Goal: Obtain resource: Download file/media

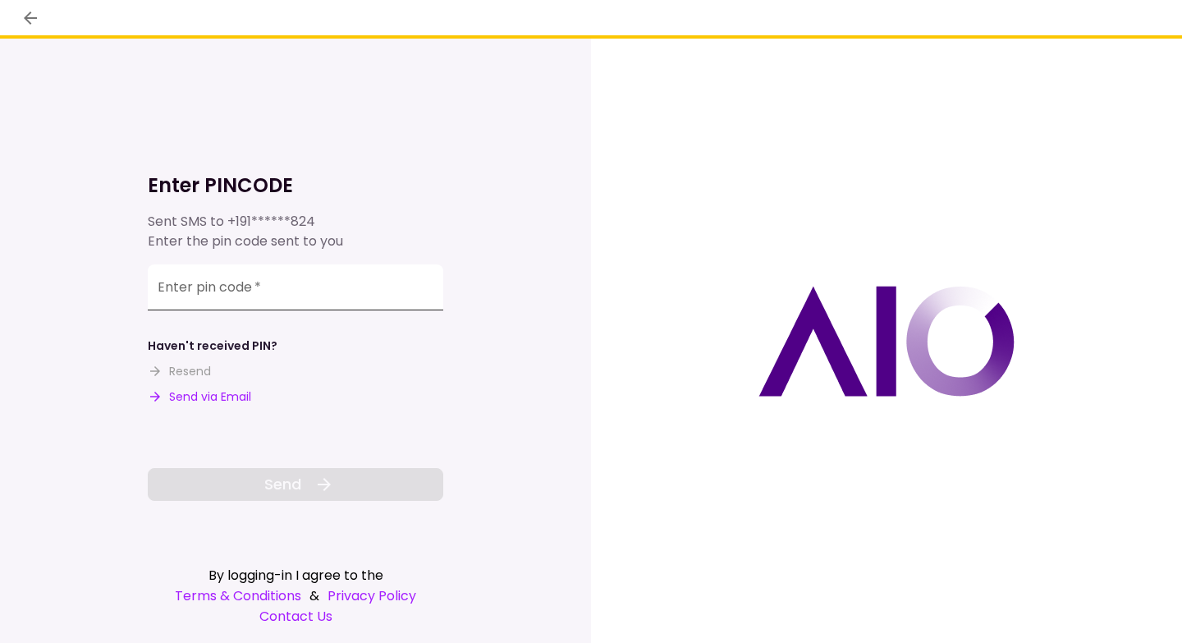
click at [223, 289] on input "Enter pin code   *" at bounding box center [295, 287] width 295 height 46
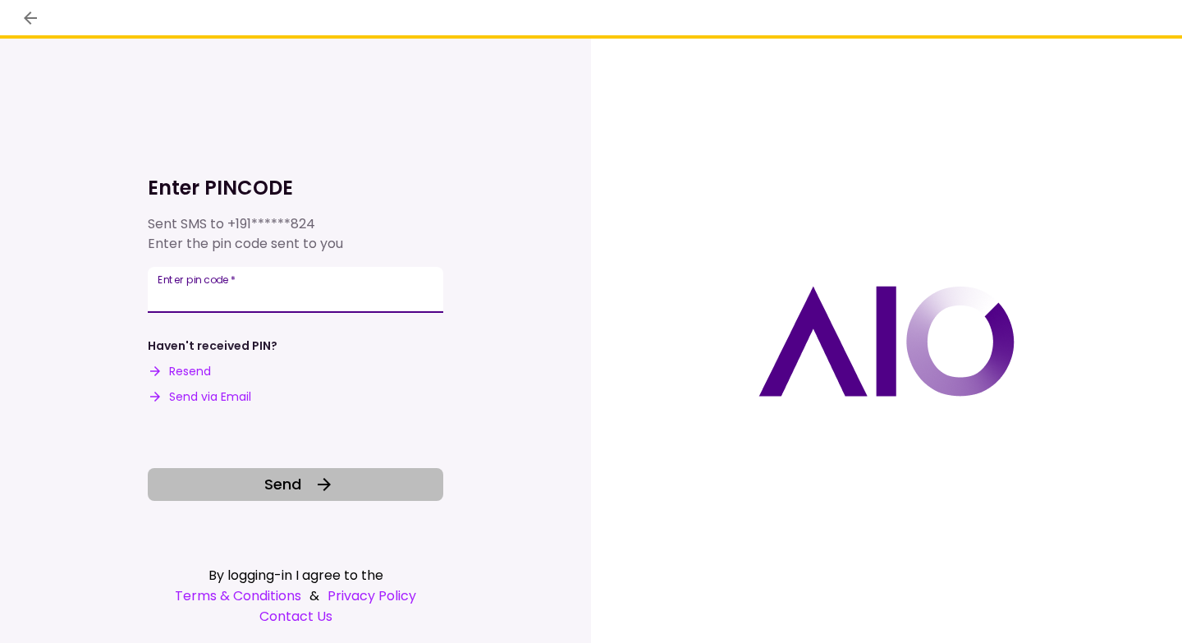
type input "******"
click at [277, 484] on span "Send" at bounding box center [282, 484] width 37 height 22
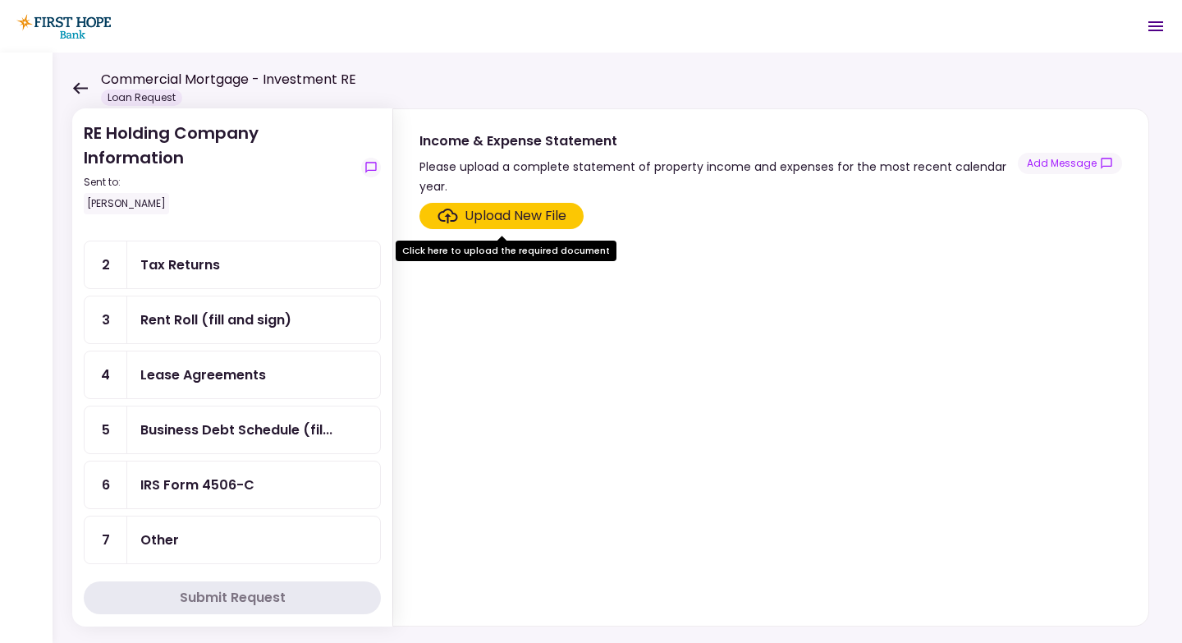
scroll to position [89, 0]
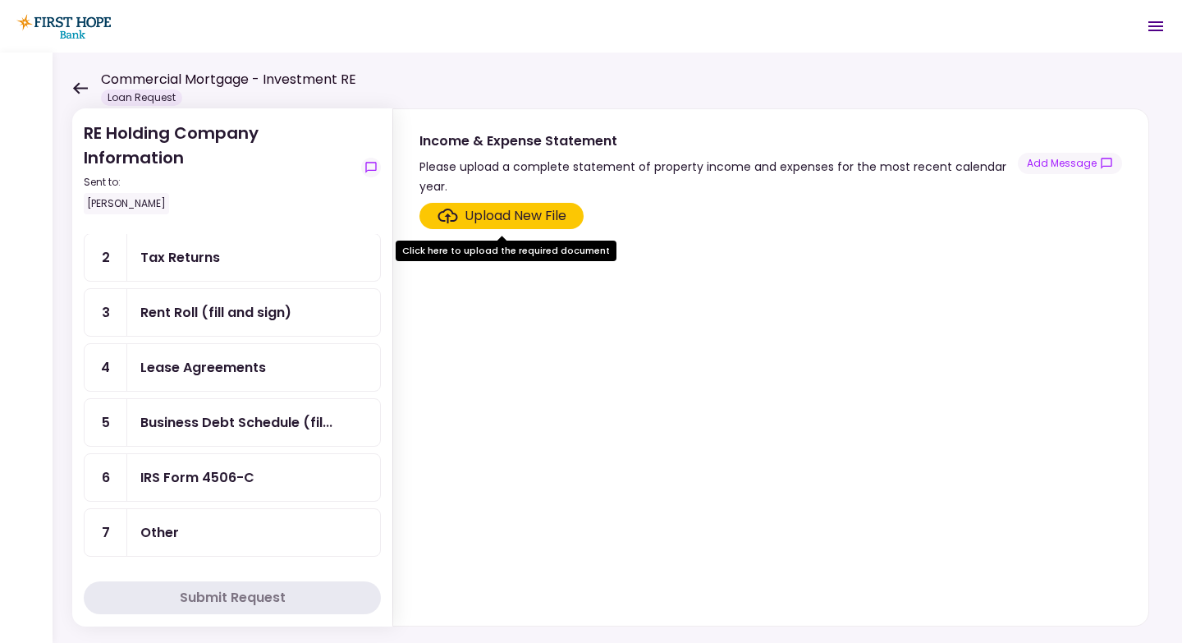
click at [234, 474] on div "IRS Form 4506-C" at bounding box center [197, 477] width 114 height 21
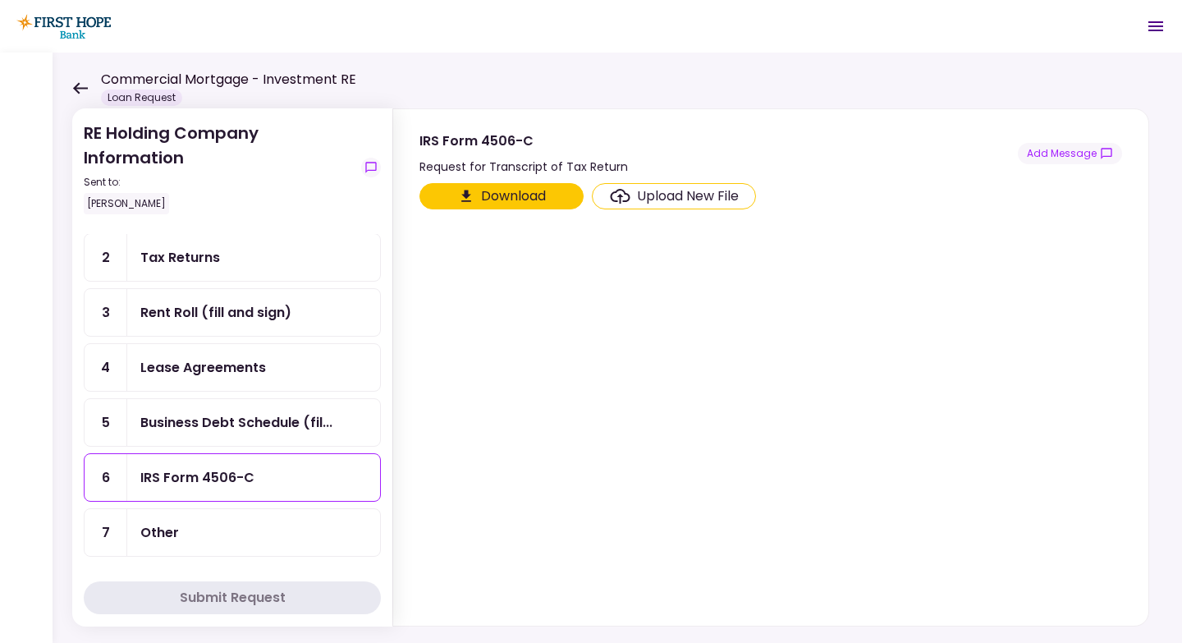
click at [523, 190] on button "Download" at bounding box center [501, 196] width 164 height 26
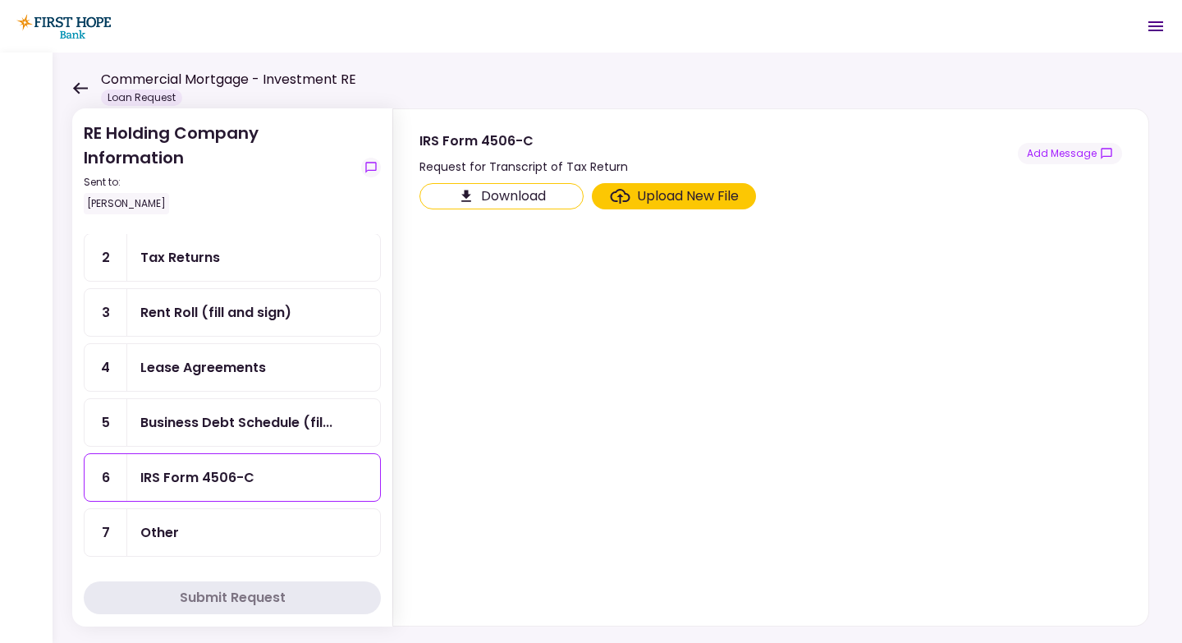
click at [226, 309] on div "Rent Roll (fill and sign)" at bounding box center [215, 312] width 151 height 21
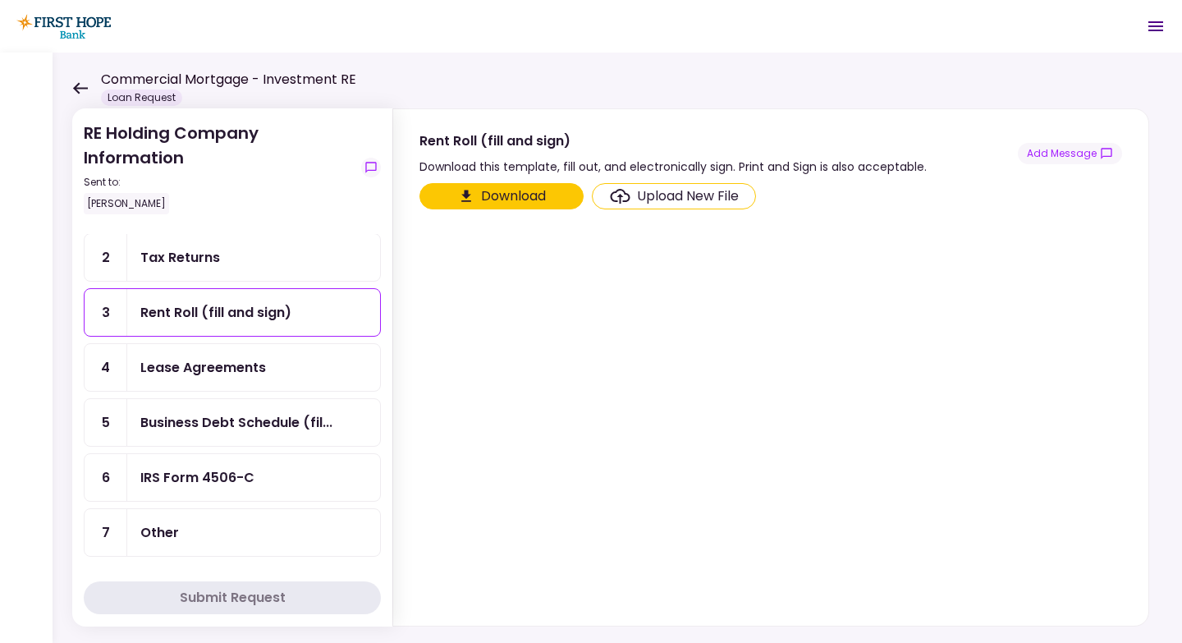
click at [478, 194] on button "Download" at bounding box center [501, 196] width 164 height 26
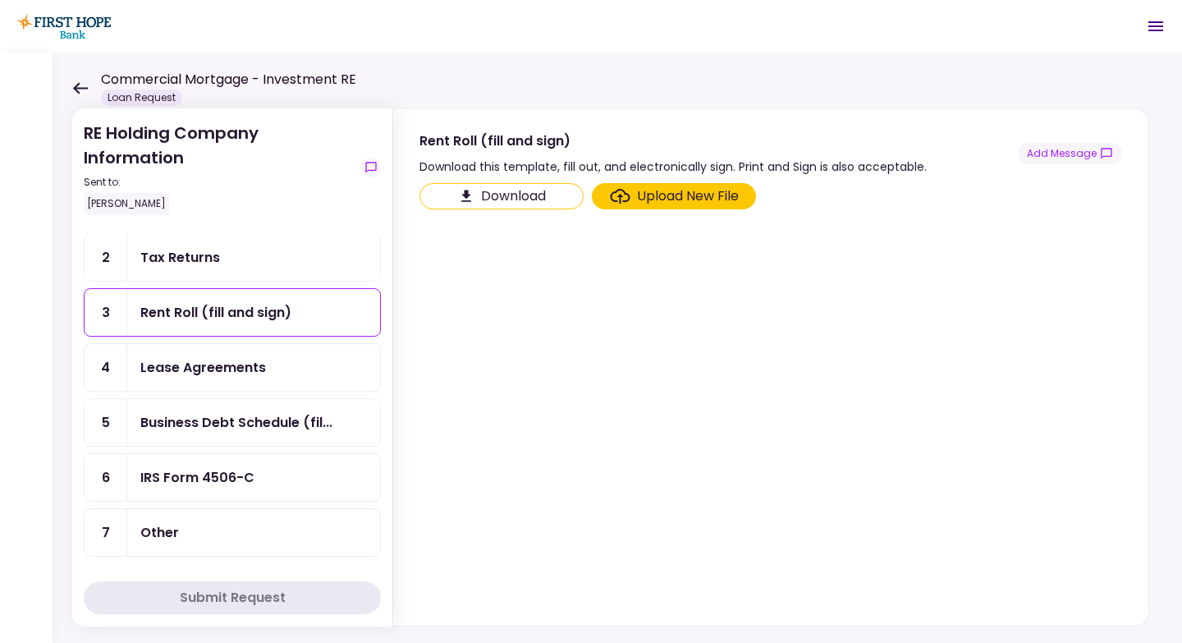
click at [221, 361] on div "Lease Agreements" at bounding box center [203, 367] width 126 height 21
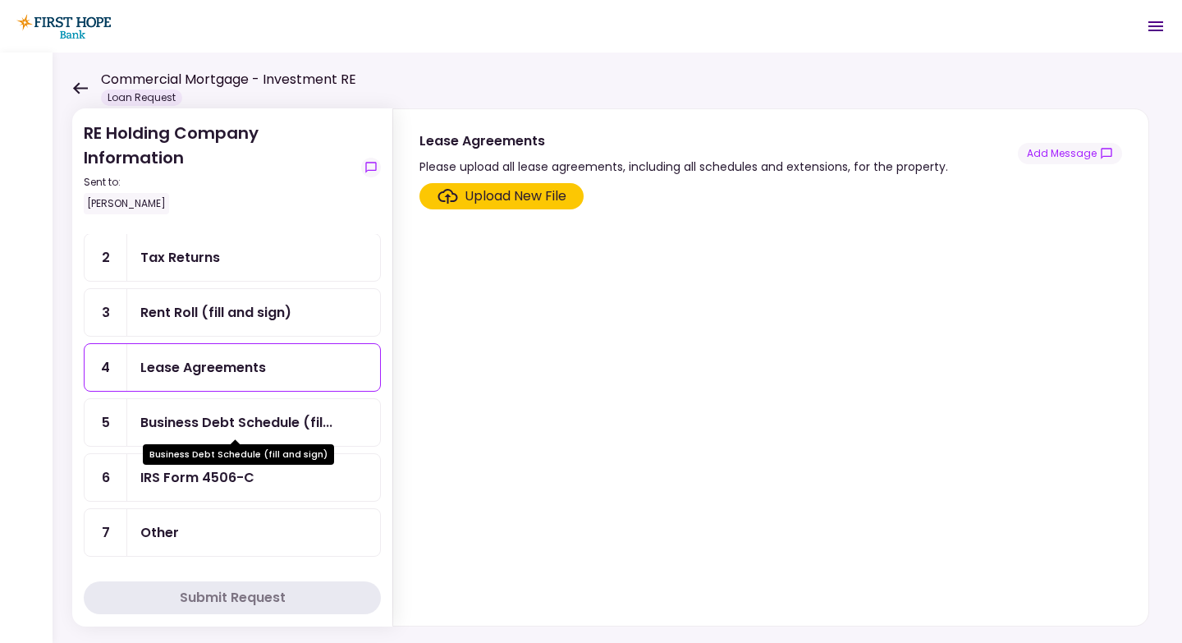
click at [221, 418] on div "Business Debt Schedule (fil..." at bounding box center [236, 422] width 192 height 21
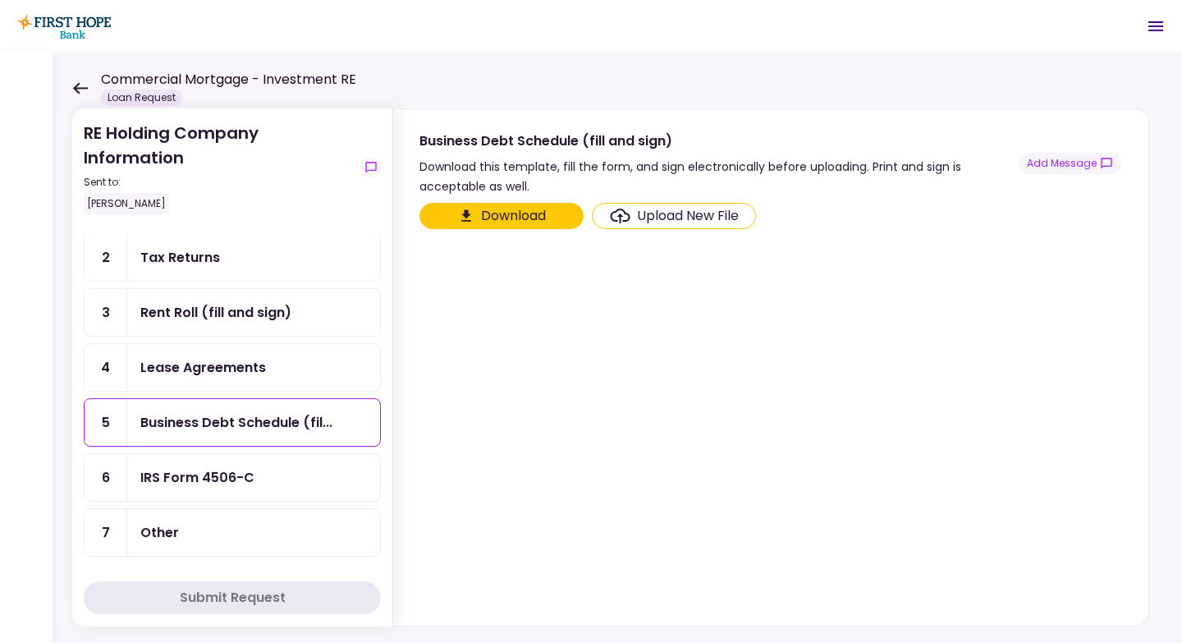
click at [515, 216] on button "Download" at bounding box center [501, 216] width 164 height 26
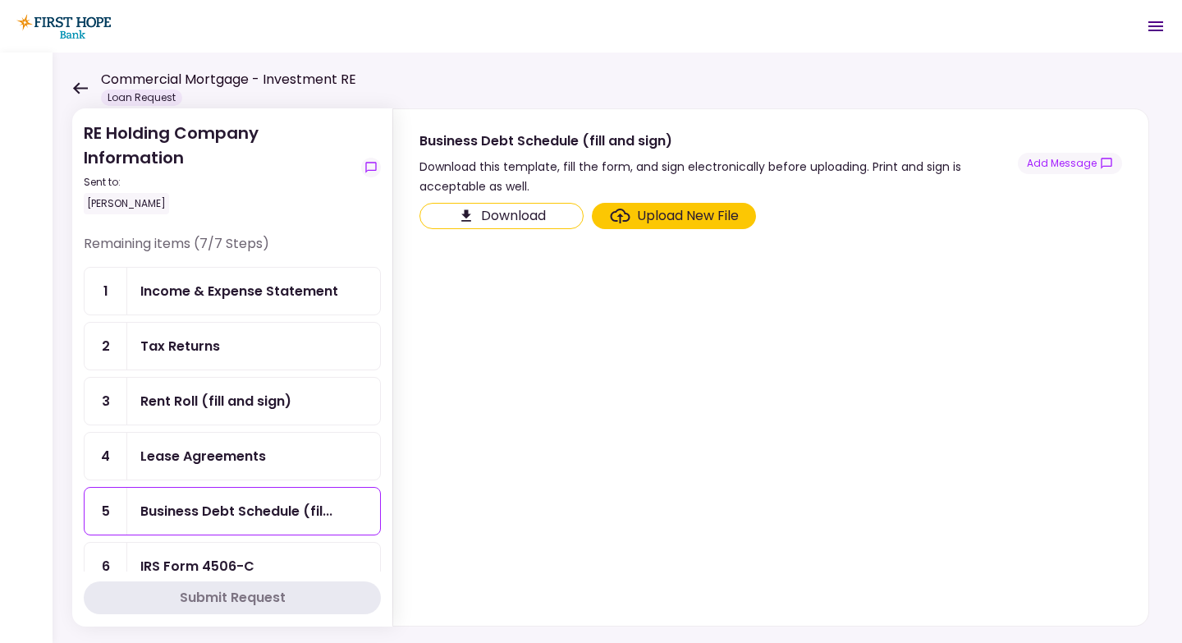
click at [274, 287] on div "Income & Expense Statement" at bounding box center [239, 291] width 198 height 21
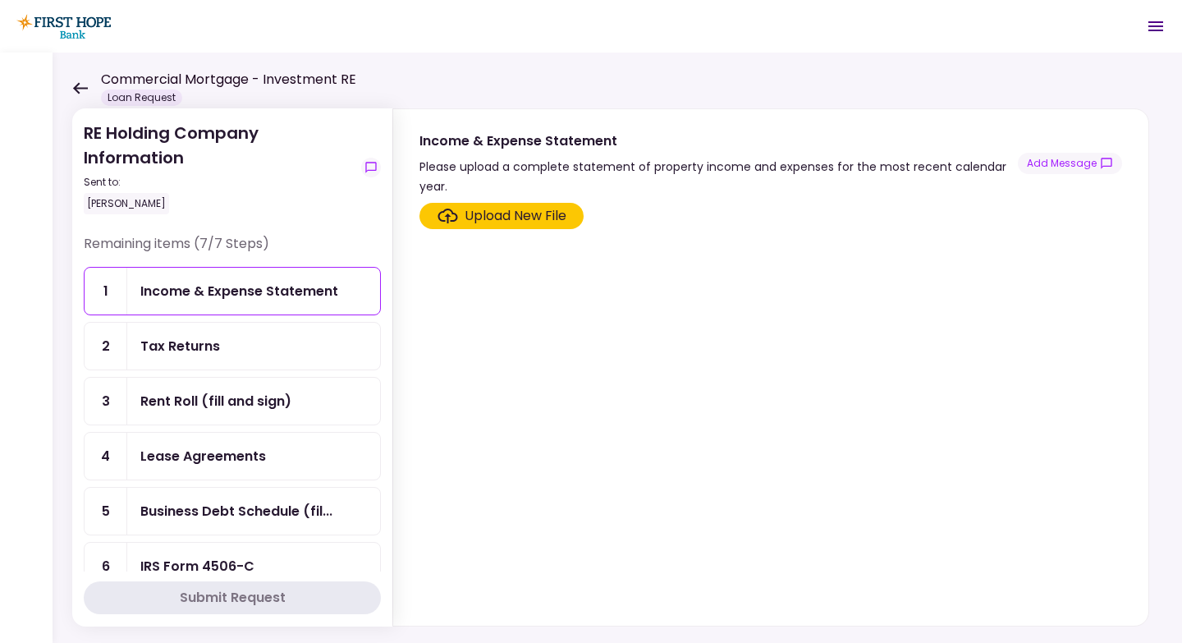
click at [315, 295] on div "Income & Expense Statement" at bounding box center [239, 291] width 198 height 21
click at [252, 511] on div "Business Debt Schedule (fil..." at bounding box center [236, 511] width 192 height 21
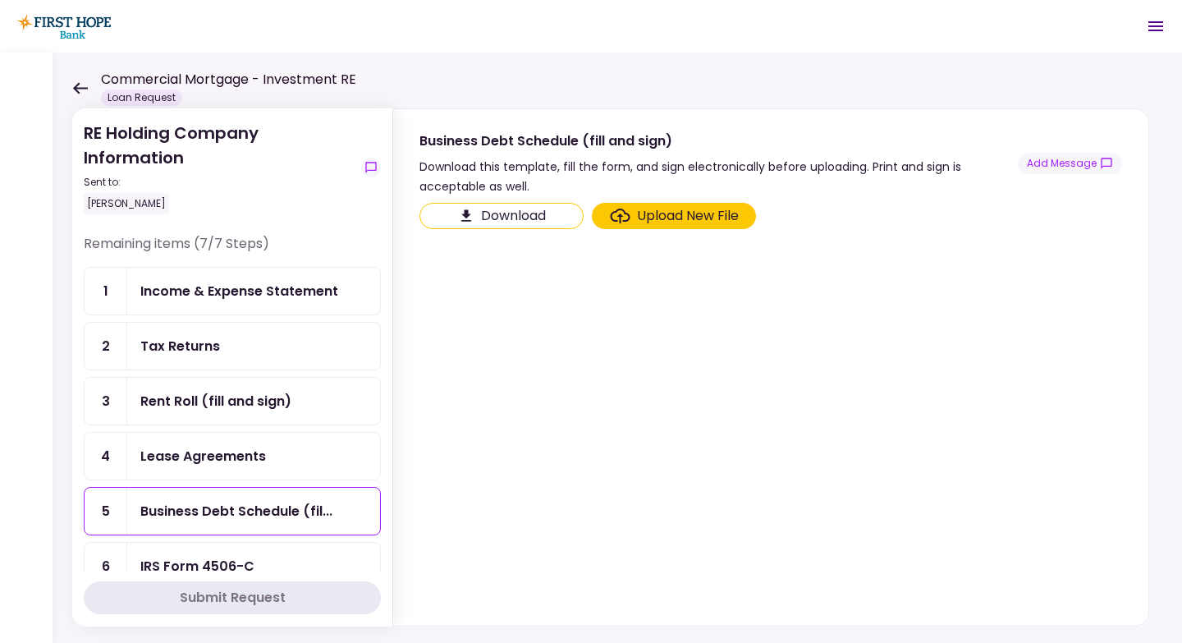
click at [219, 393] on div "Rent Roll (fill and sign)" at bounding box center [215, 401] width 151 height 21
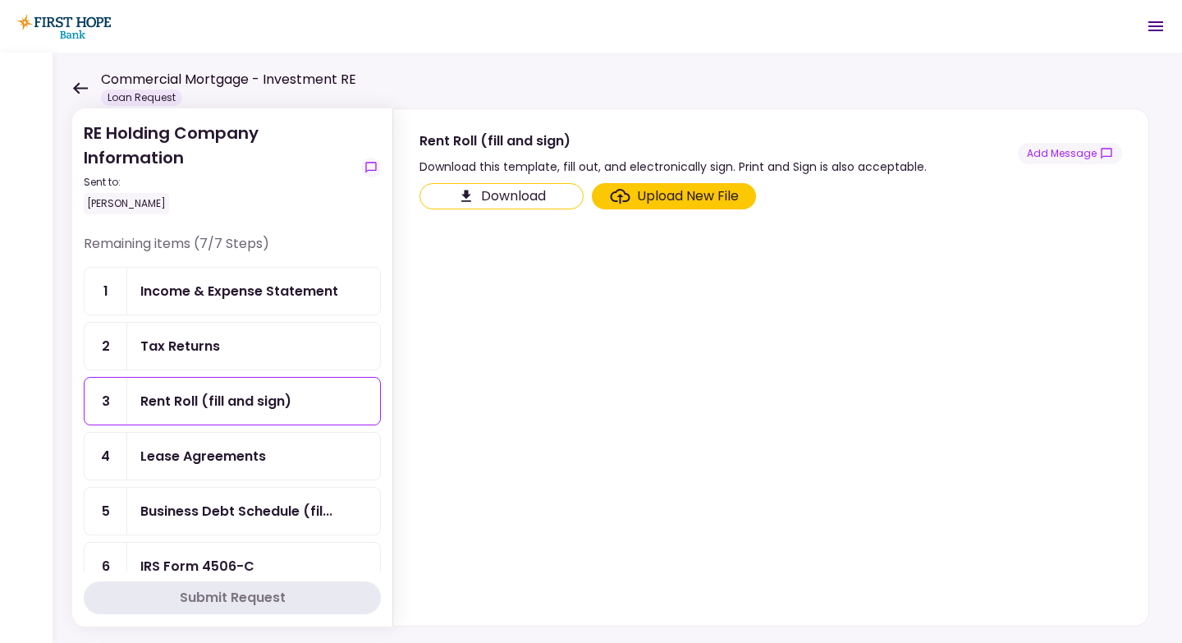
click at [225, 353] on div "Tax Returns" at bounding box center [253, 346] width 226 height 21
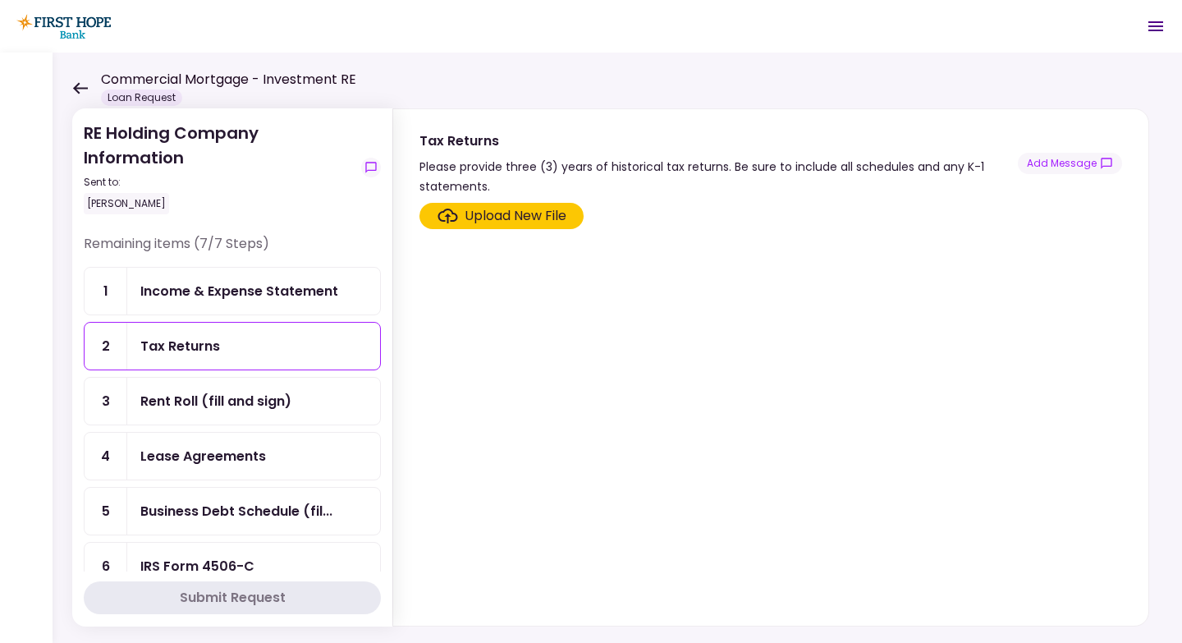
click at [263, 295] on div "Income & Expense Statement" at bounding box center [239, 291] width 198 height 21
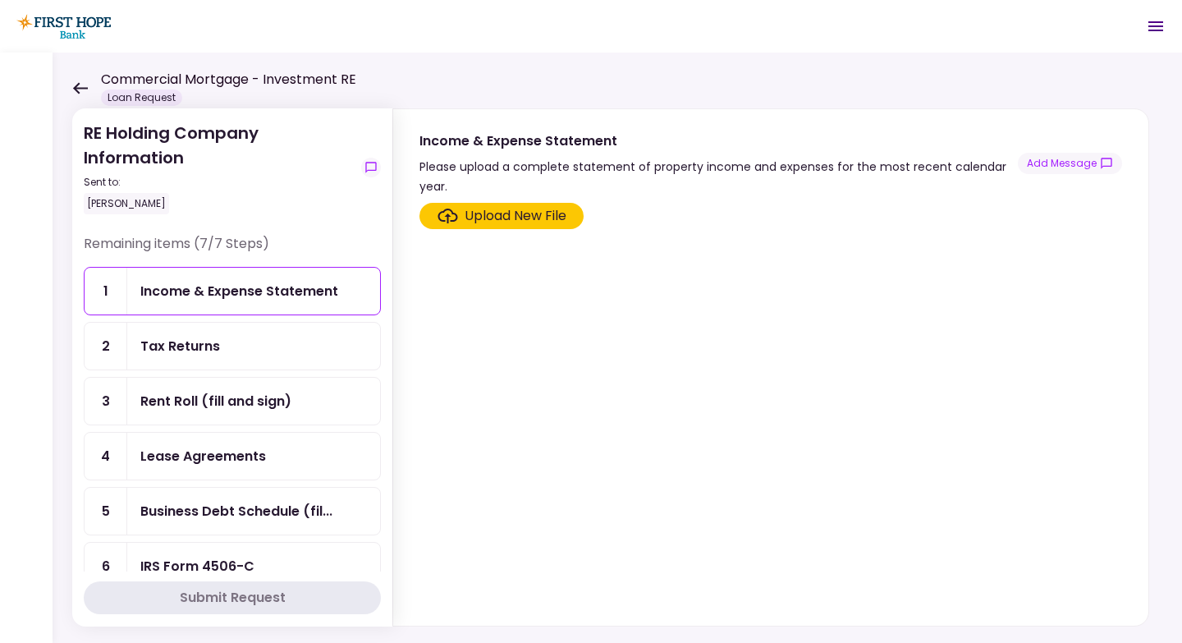
click at [270, 291] on div "Income & Expense Statement" at bounding box center [239, 291] width 198 height 21
click at [201, 452] on div "Lease Agreements" at bounding box center [203, 456] width 126 height 21
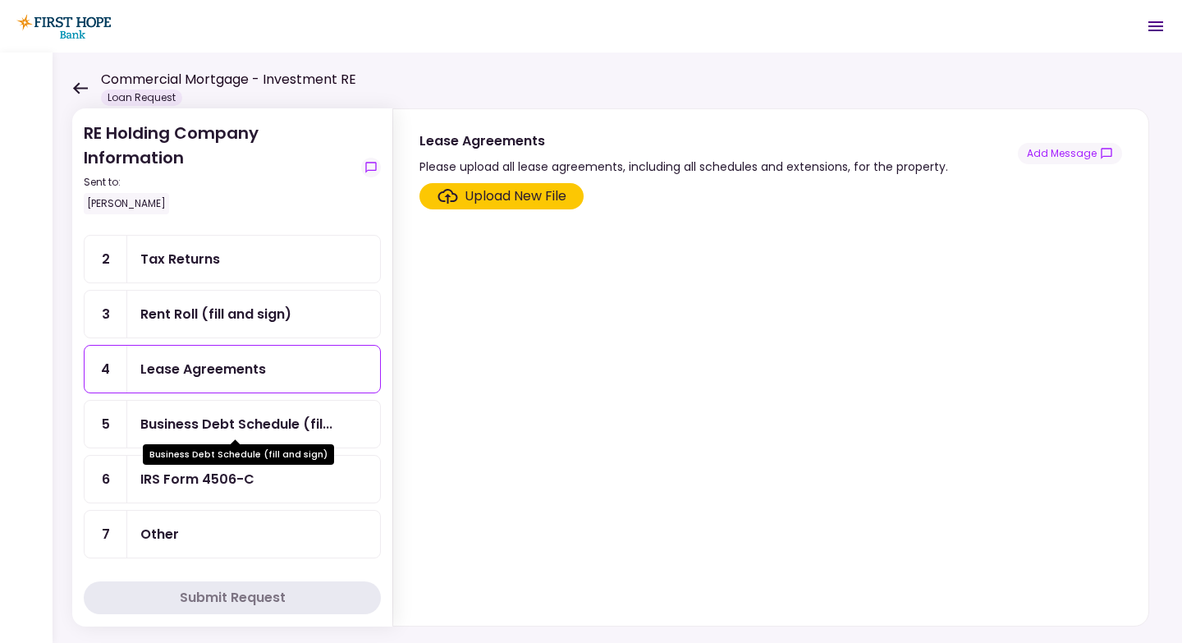
scroll to position [89, 0]
click at [226, 413] on div "Business Debt Schedule (fil..." at bounding box center [236, 422] width 192 height 21
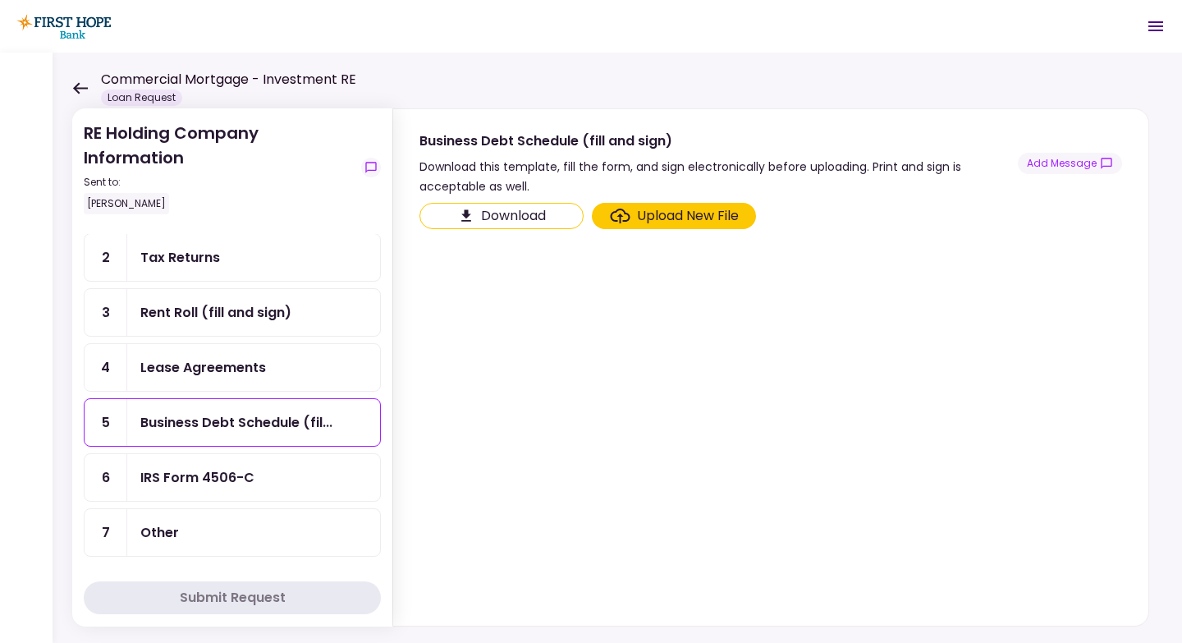
click at [200, 482] on div "IRS Form 4506-C" at bounding box center [197, 477] width 114 height 21
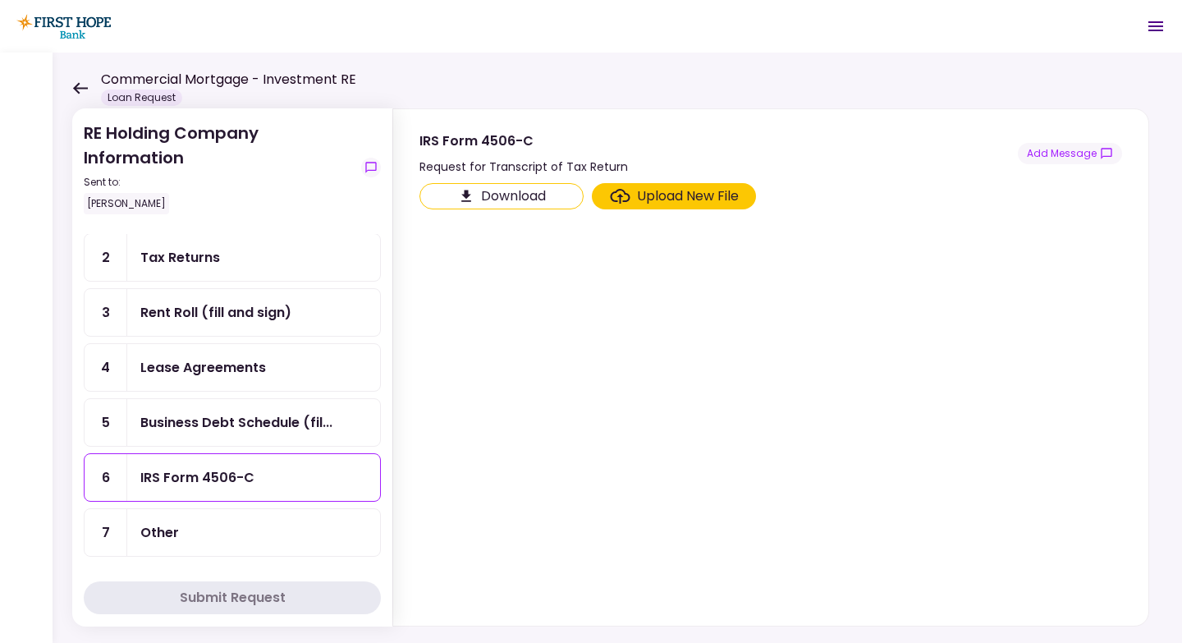
click at [535, 198] on button "Download" at bounding box center [501, 196] width 164 height 26
